Goal: Task Accomplishment & Management: Manage account settings

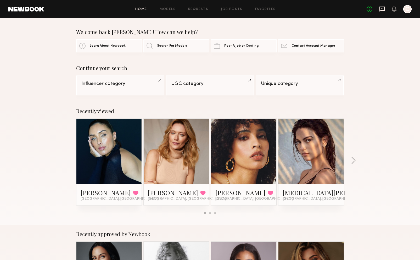
click at [380, 8] on icon at bounding box center [382, 9] width 6 height 6
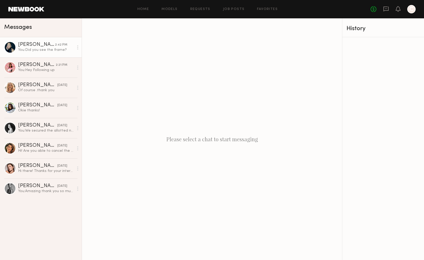
click at [56, 49] on div "You: Did you see the frame?" at bounding box center [46, 49] width 56 height 5
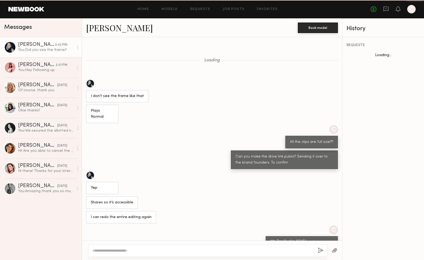
scroll to position [43, 0]
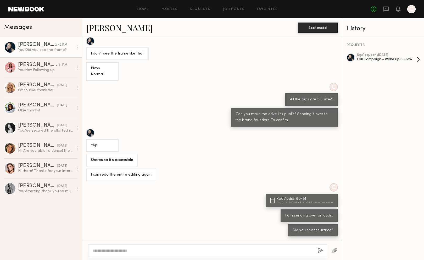
click at [365, 60] on div "Fall Campaign - Wake up & Glow" at bounding box center [387, 59] width 60 height 5
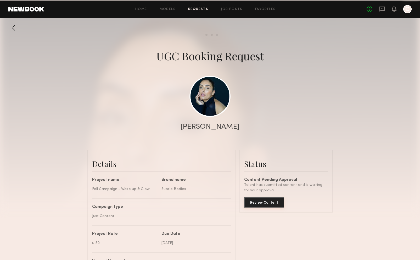
click at [273, 205] on button "Review Content" at bounding box center [264, 202] width 40 height 10
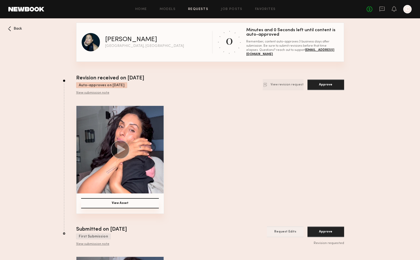
click at [191, 108] on div "View Asset" at bounding box center [210, 159] width 268 height 108
click at [382, 9] on icon at bounding box center [382, 9] width 6 height 6
